Goal: Task Accomplishment & Management: Use online tool/utility

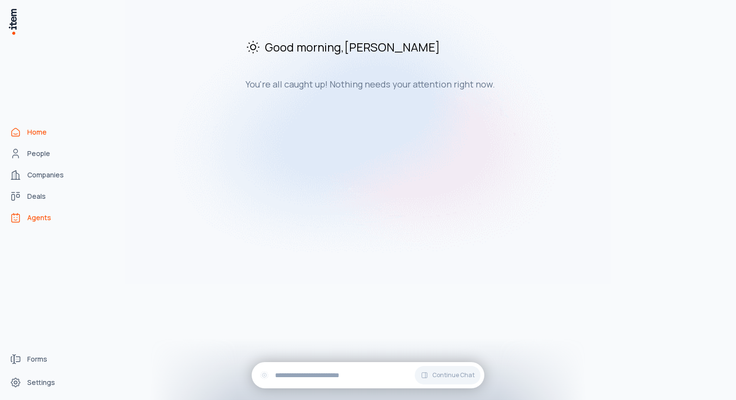
click at [46, 217] on span "Agents" at bounding box center [39, 218] width 24 height 10
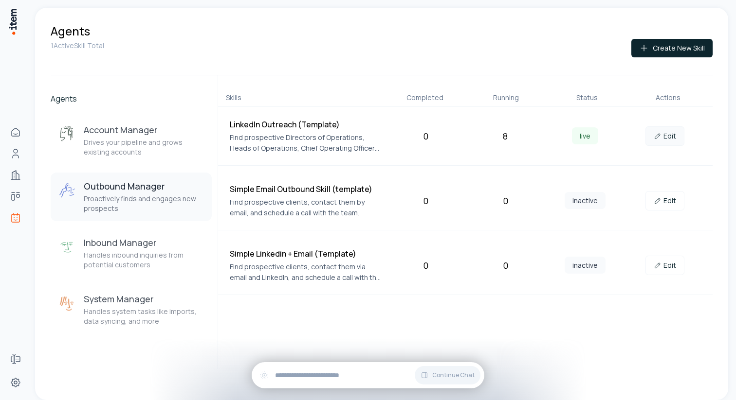
click at [676, 137] on link "Edit" at bounding box center [664, 136] width 39 height 19
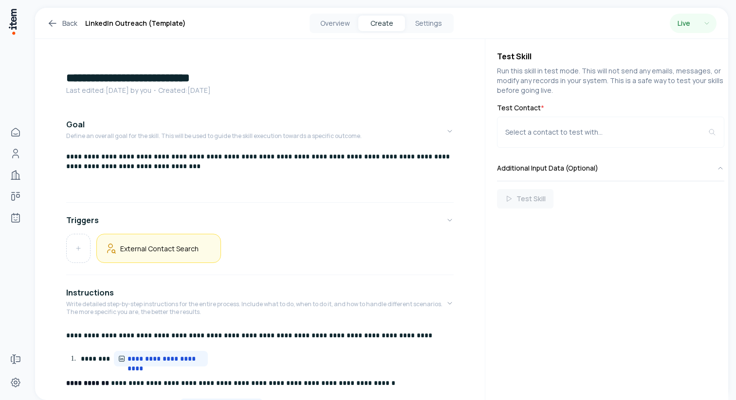
click at [176, 245] on h5 "External Contact Search" at bounding box center [159, 248] width 78 height 9
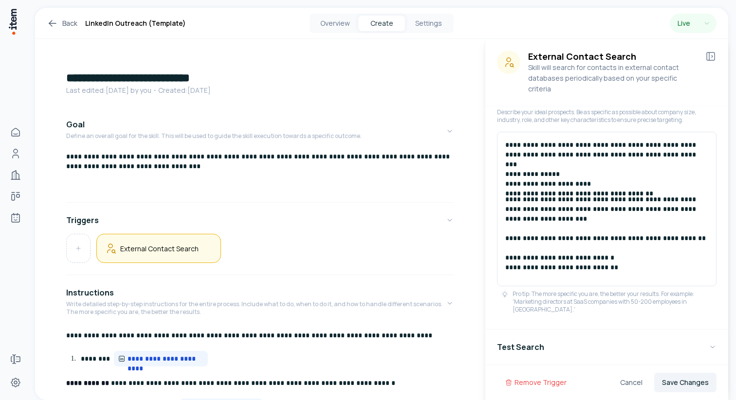
scroll to position [271, 0]
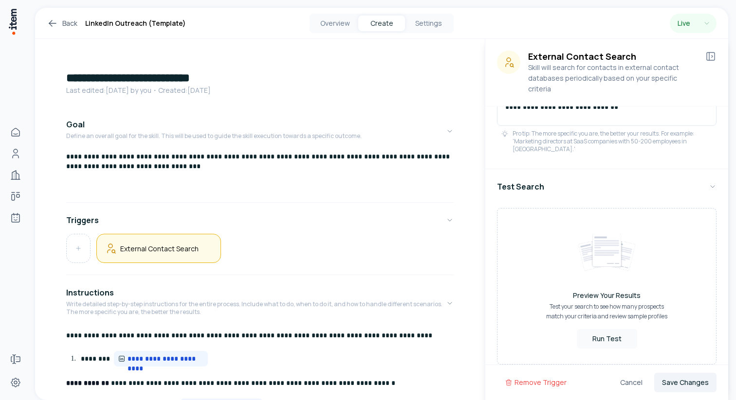
click at [339, 15] on div "Overview Create Settings" at bounding box center [381, 23] width 144 height 19
click at [337, 18] on button "Overview" at bounding box center [334, 24] width 47 height 16
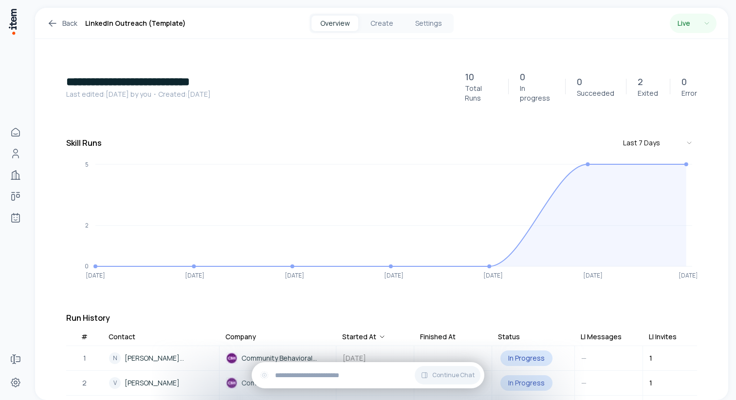
click at [52, 23] on icon at bounding box center [52, 23] width 7 height 0
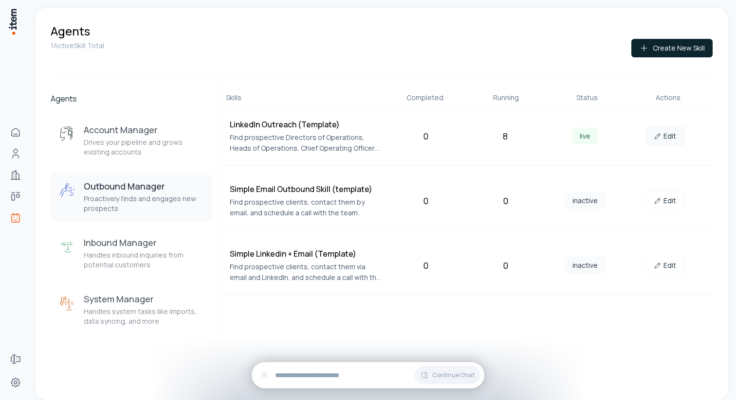
click at [669, 134] on link "Edit" at bounding box center [664, 136] width 39 height 19
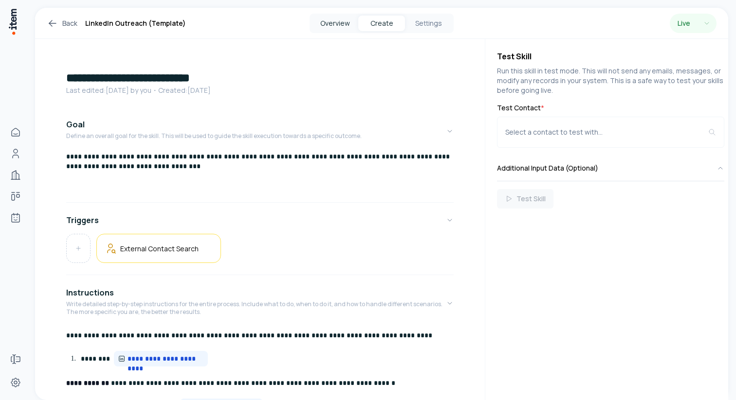
click at [325, 23] on button "Overview" at bounding box center [334, 24] width 47 height 16
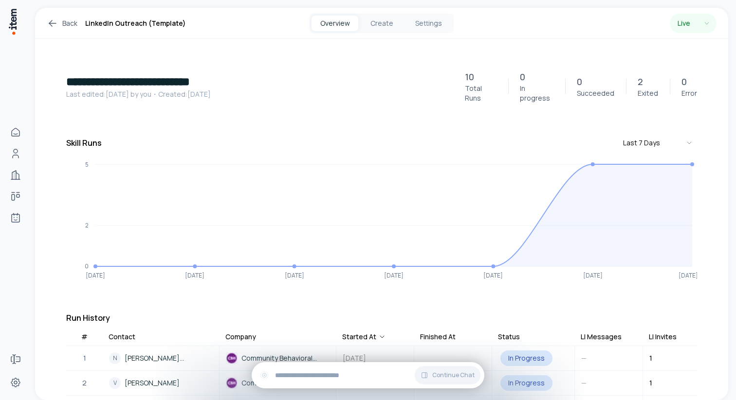
click at [50, 25] on icon at bounding box center [53, 24] width 12 height 12
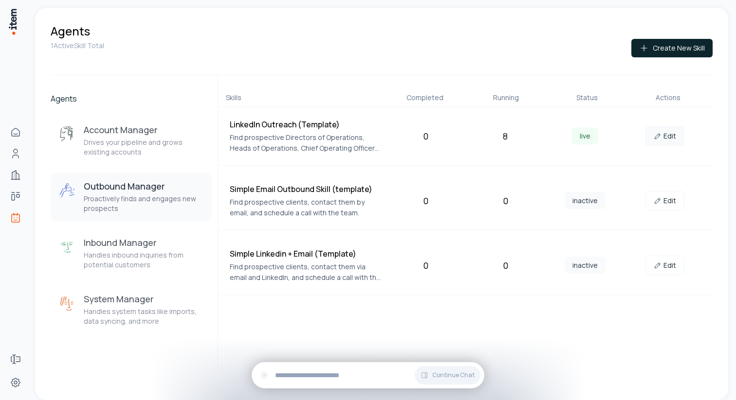
click at [666, 142] on link "Edit" at bounding box center [664, 136] width 39 height 19
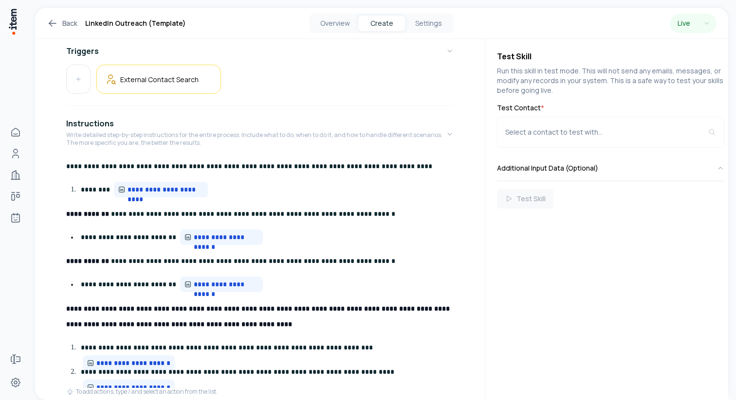
scroll to position [168, 0]
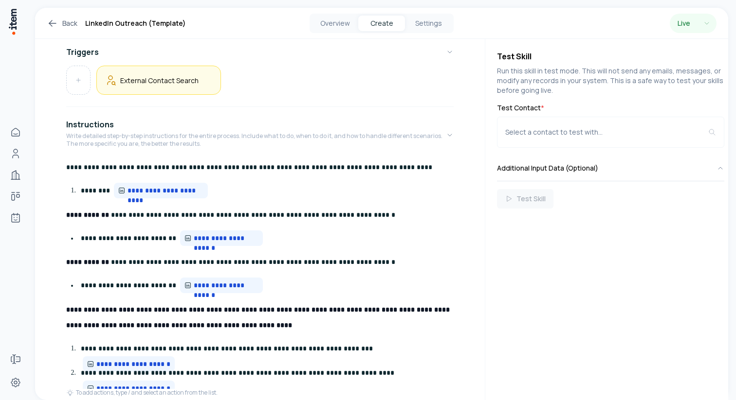
click at [156, 85] on div "External Contact Search" at bounding box center [159, 80] width 108 height 13
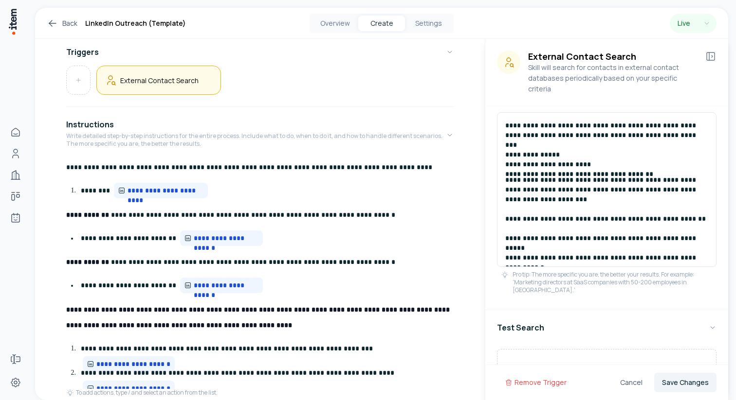
scroll to position [0, 0]
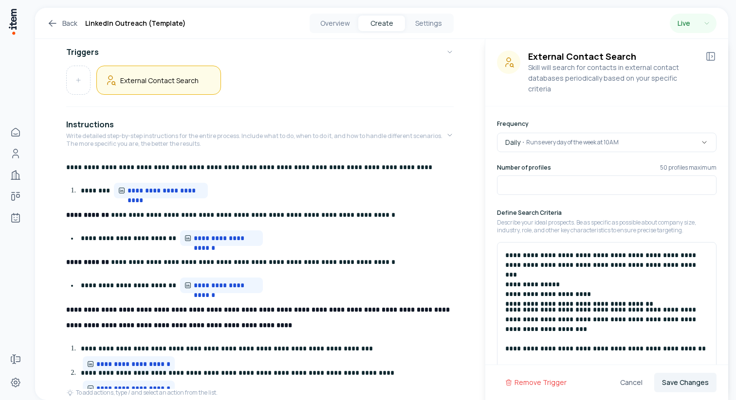
click at [709, 56] on icon at bounding box center [711, 57] width 12 height 12
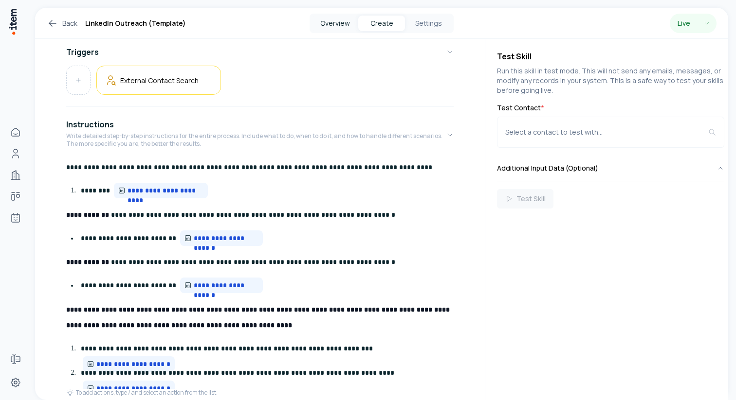
click at [343, 24] on button "Overview" at bounding box center [334, 24] width 47 height 16
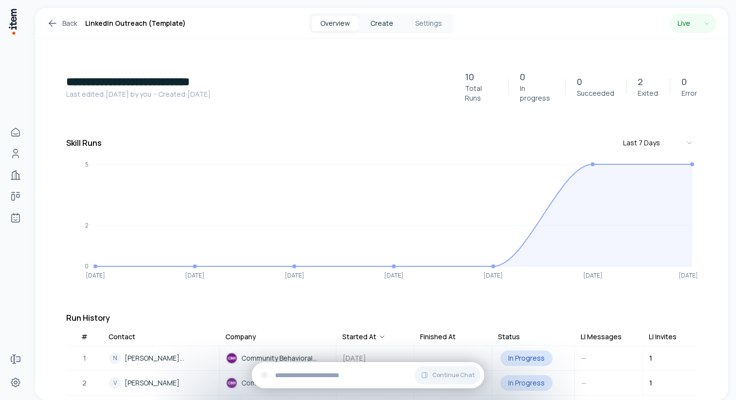
click at [382, 29] on button "Create" at bounding box center [381, 24] width 47 height 16
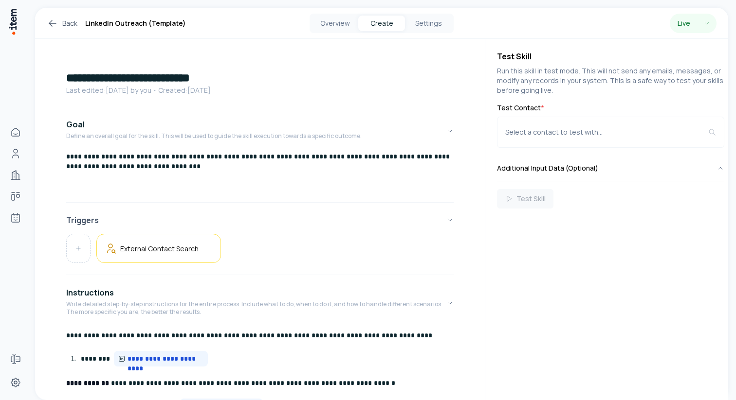
click at [186, 228] on button "Triggers" at bounding box center [259, 220] width 387 height 27
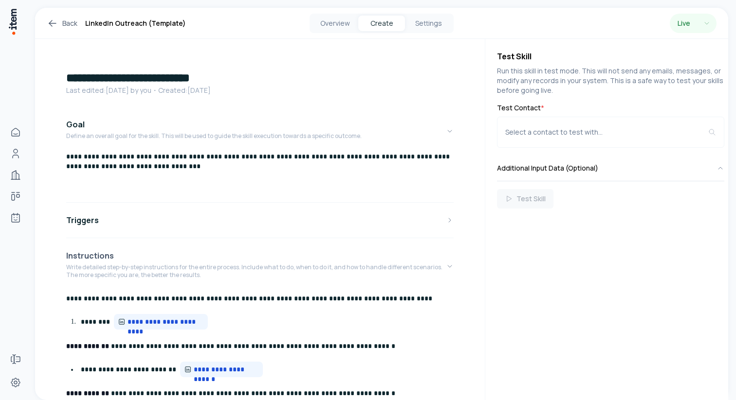
click at [182, 246] on button "Instructions Write detailed step-by-step instructions for the entire process. I…" at bounding box center [259, 266] width 387 height 49
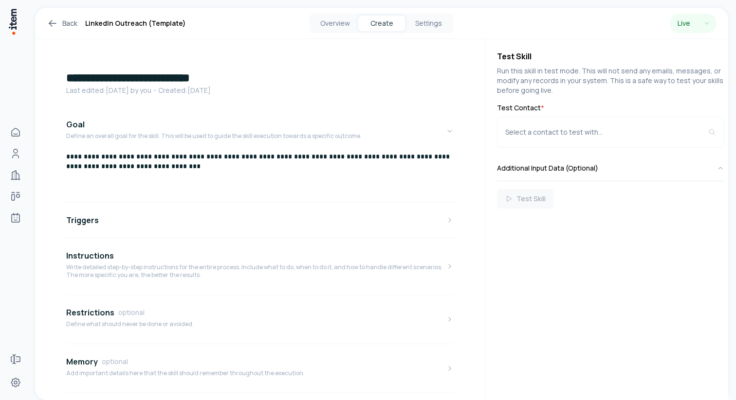
click at [176, 237] on div "**********" at bounding box center [259, 305] width 387 height 388
click at [131, 219] on button "Triggers" at bounding box center [259, 220] width 387 height 27
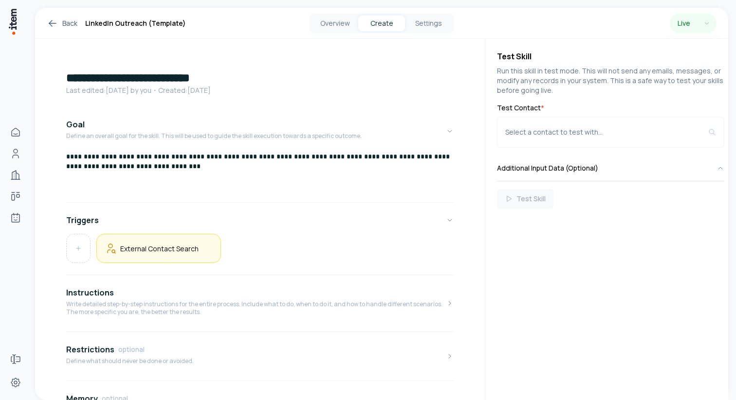
click at [145, 251] on h5 "External Contact Search" at bounding box center [159, 248] width 78 height 9
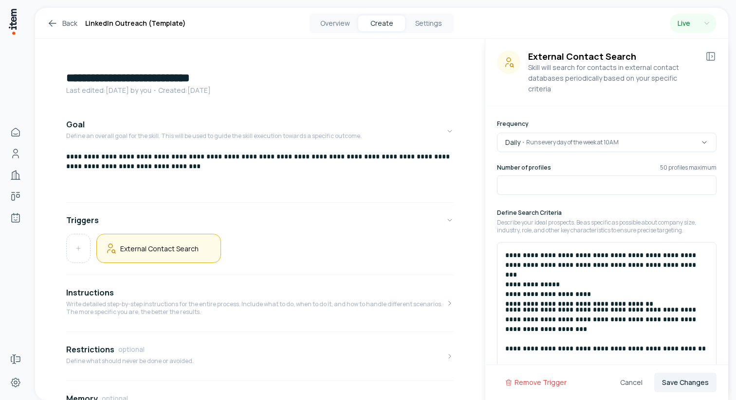
click at [554, 260] on p "**********" at bounding box center [606, 275] width 203 height 49
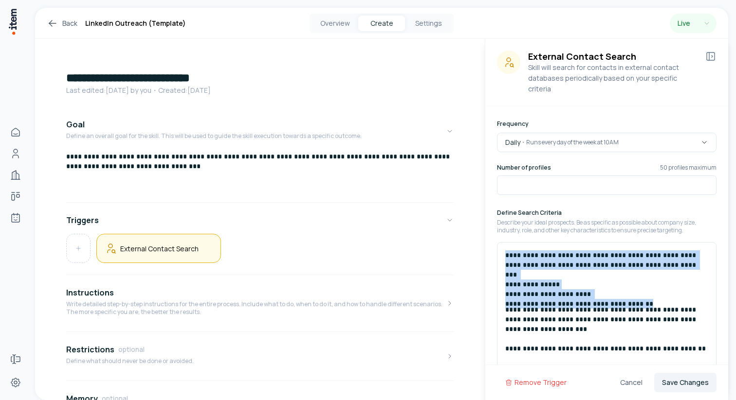
copy p "**********"
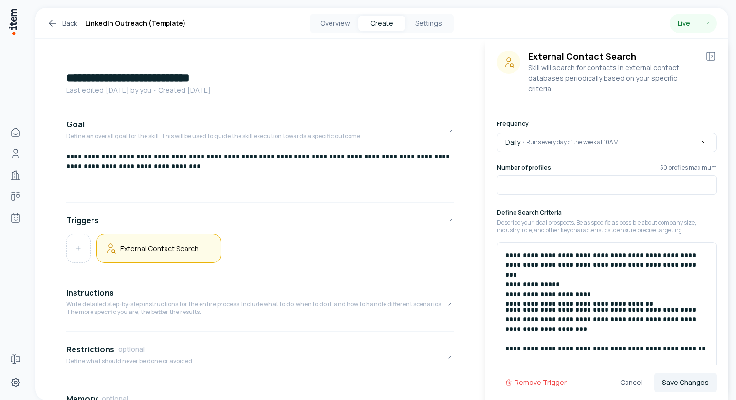
click at [553, 209] on h6 "Define Search Criteria" at bounding box center [606, 213] width 219 height 8
drag, startPoint x: 553, startPoint y: 204, endPoint x: 523, endPoint y: 204, distance: 30.2
click at [523, 209] on h6 "Define Search Criteria" at bounding box center [606, 213] width 219 height 8
copy h6 "Search Criteria"
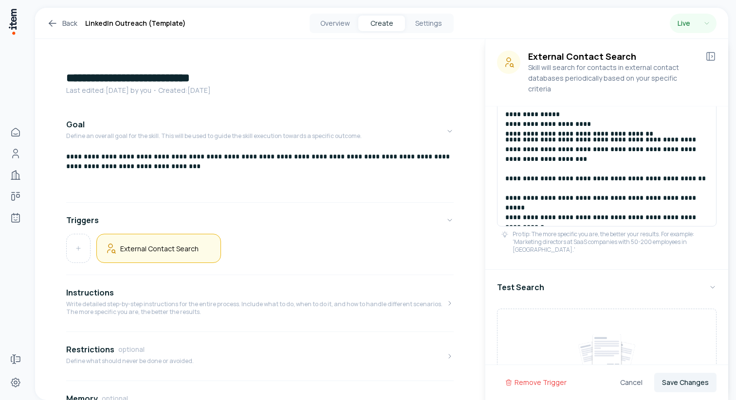
scroll to position [271, 0]
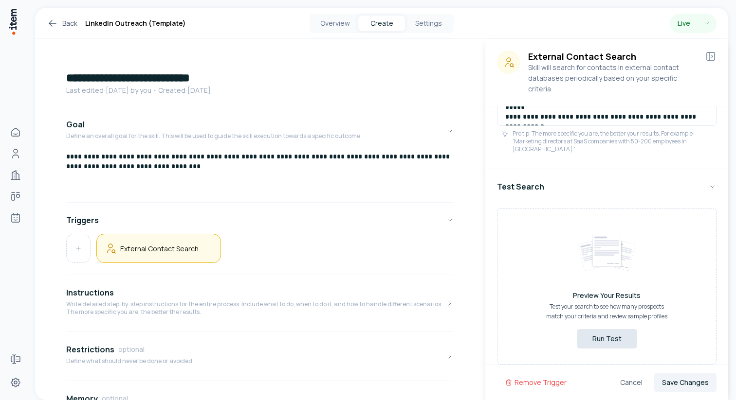
click at [611, 330] on button "Run Test" at bounding box center [607, 338] width 60 height 19
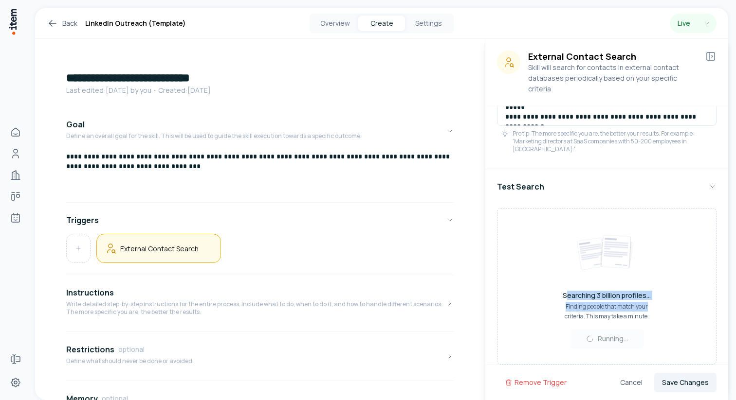
drag, startPoint x: 564, startPoint y: 288, endPoint x: 655, endPoint y: 297, distance: 91.0
click at [655, 297] on div "Searching 3 billion profiles... Finding people that match your criteria. This m…" at bounding box center [607, 306] width 140 height 31
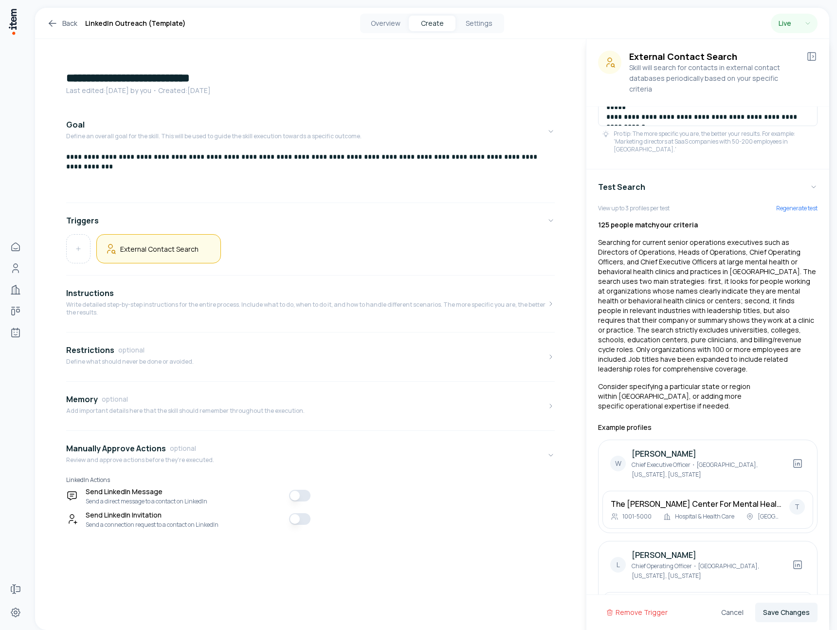
scroll to position [0, 0]
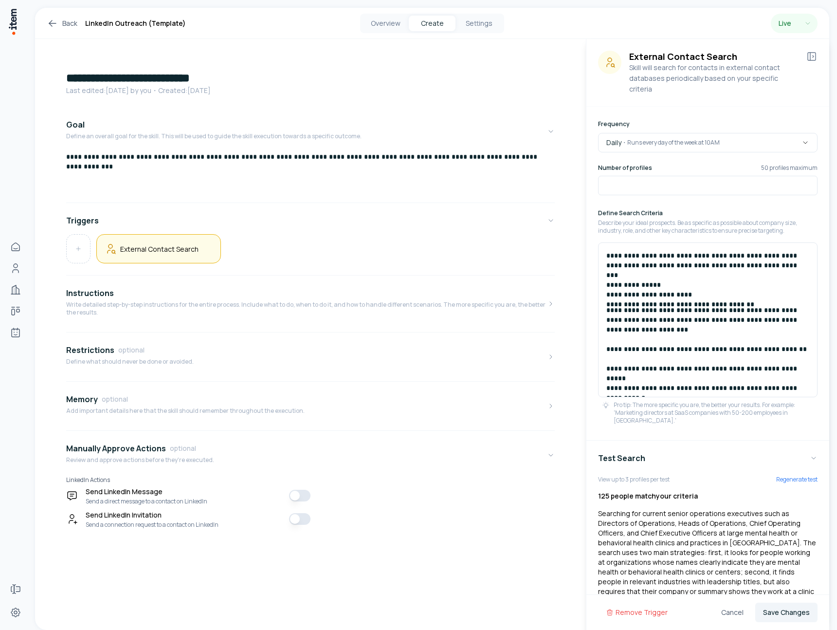
click at [55, 25] on icon at bounding box center [53, 24] width 12 height 12
